Goal: Check status

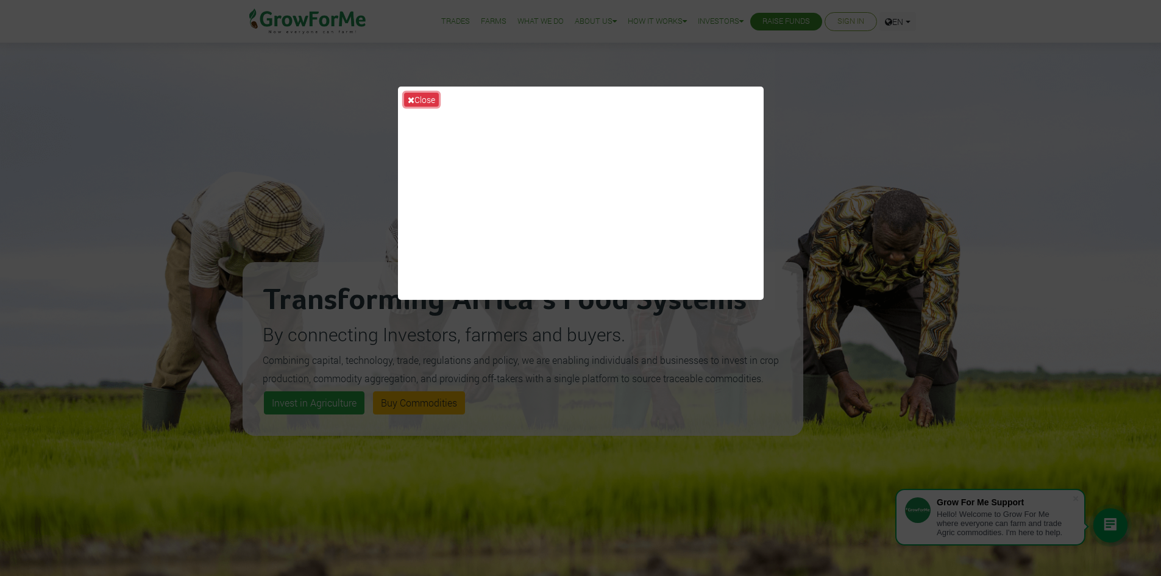
click at [427, 100] on button "Close" at bounding box center [421, 100] width 35 height 14
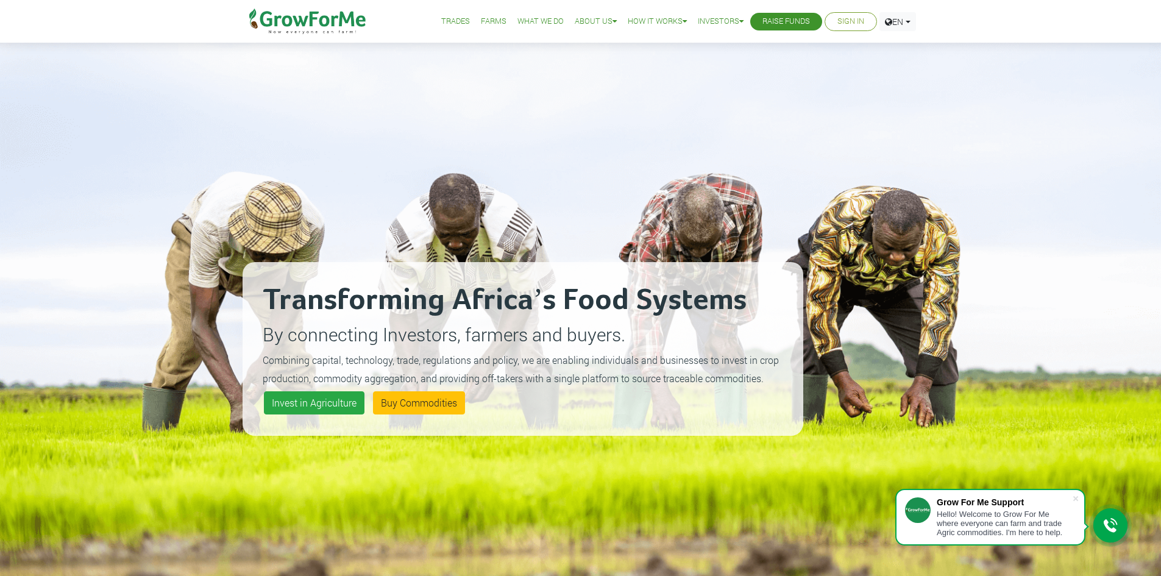
click at [849, 23] on link "Sign In" at bounding box center [851, 21] width 27 height 13
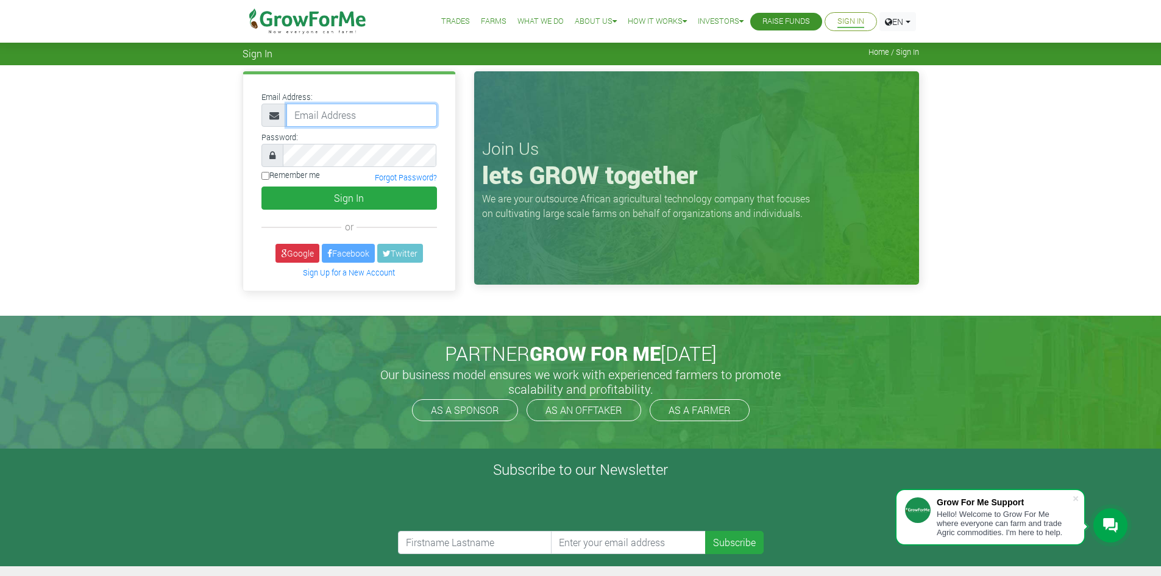
click at [318, 119] on input "email" at bounding box center [362, 115] width 151 height 23
paste input "233550397131@growforme.com"
type input "233550397131@growforme.com"
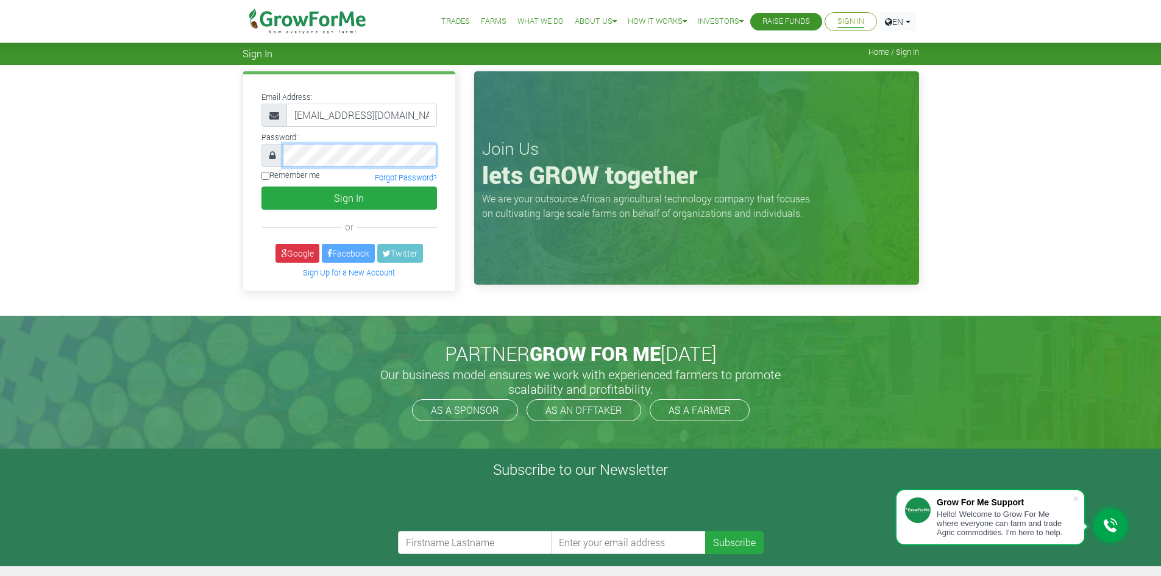
click at [262, 187] on button "Sign In" at bounding box center [350, 198] width 176 height 23
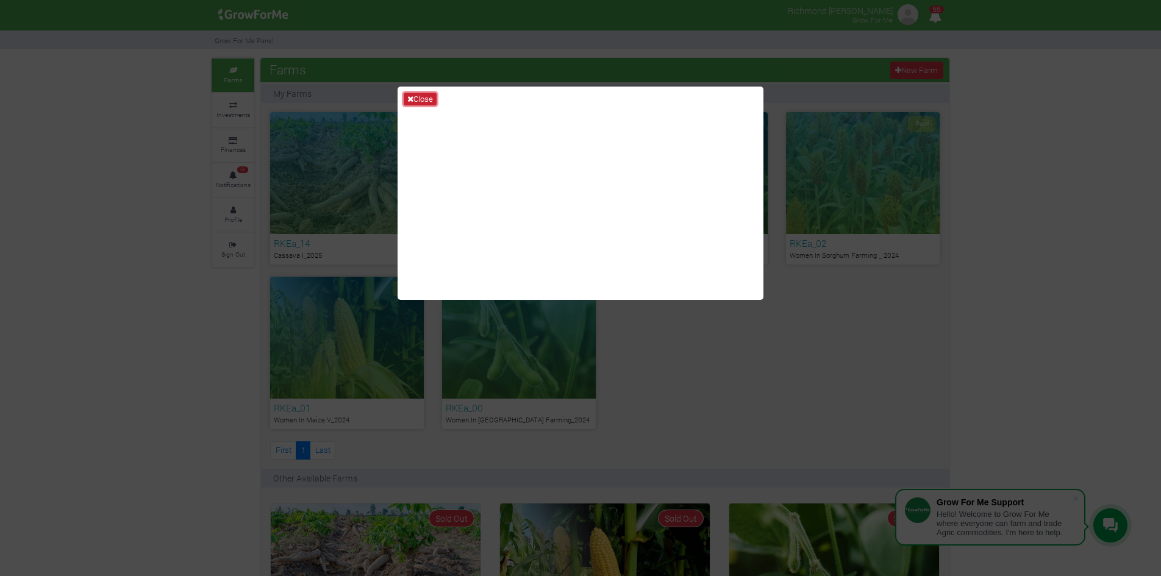
click at [413, 100] on button "Close" at bounding box center [420, 99] width 33 height 13
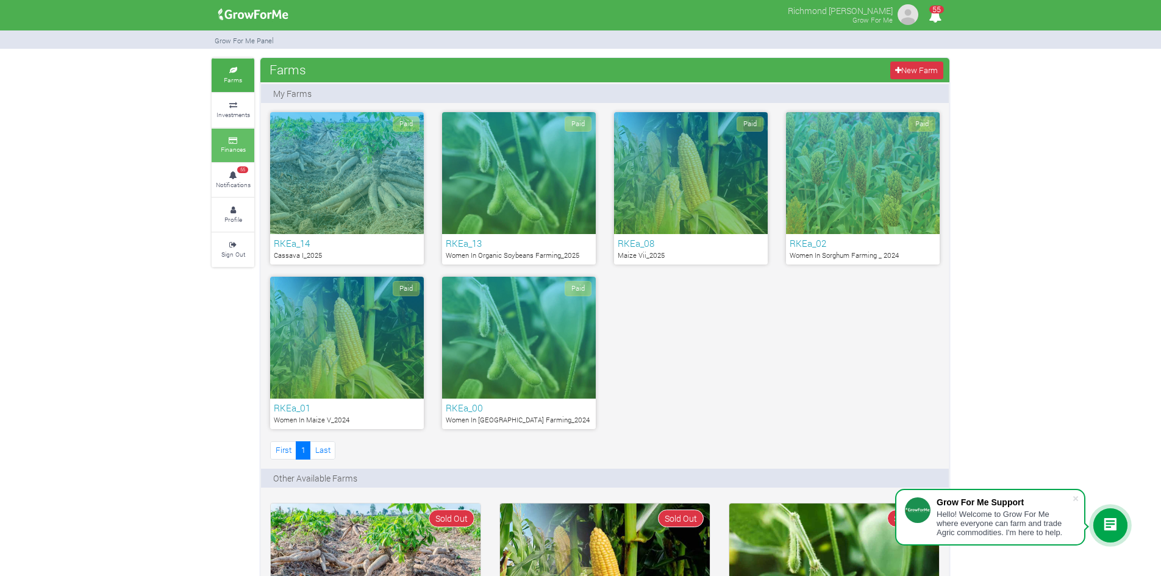
click at [229, 140] on icon at bounding box center [233, 141] width 37 height 6
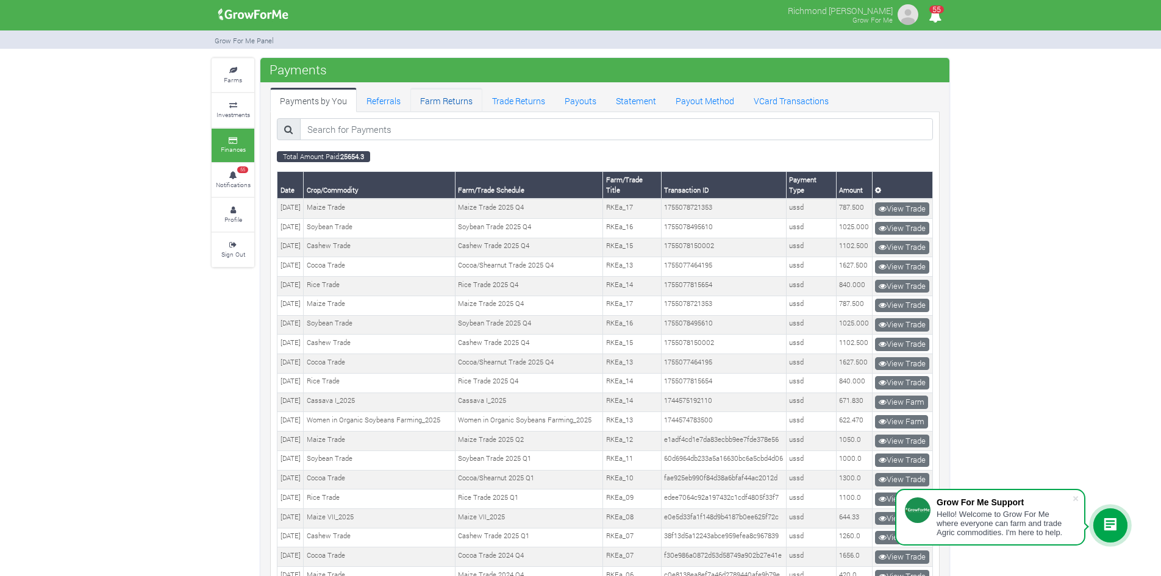
click at [463, 102] on link "Farm Returns" at bounding box center [446, 100] width 72 height 24
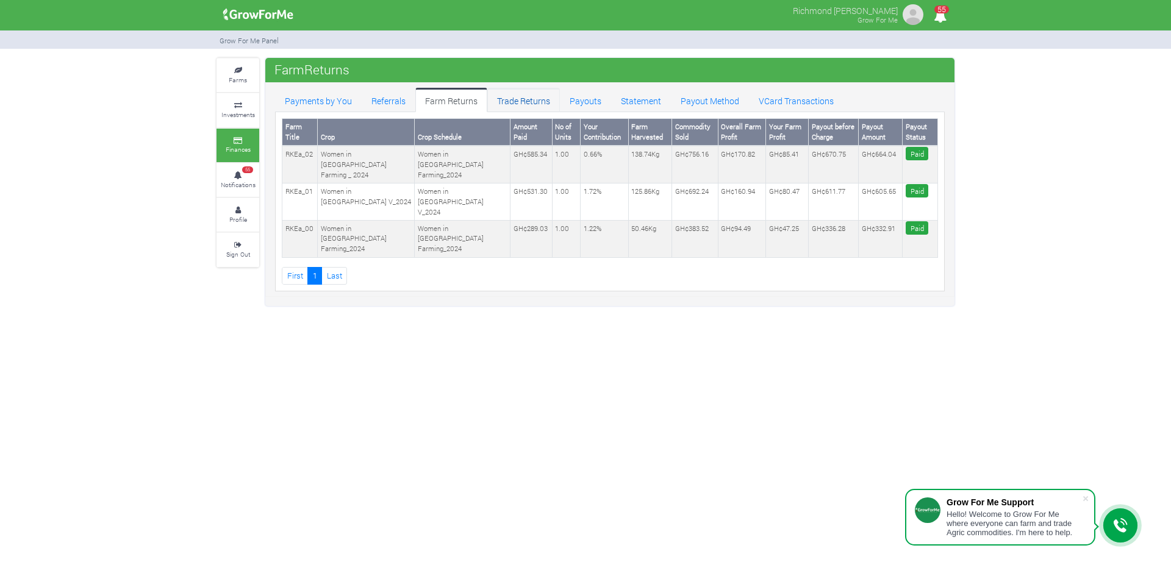
click at [515, 96] on link "Trade Returns" at bounding box center [523, 100] width 73 height 24
